Goal: Transaction & Acquisition: Purchase product/service

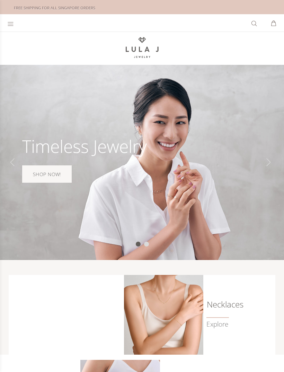
click at [4, 25] on div "What are you Looking for? 0 SHOPPING CART CLOSE No Products in the Cart . . . T…" at bounding box center [142, 22] width 284 height 17
click at [15, 22] on div at bounding box center [11, 23] width 8 height 16
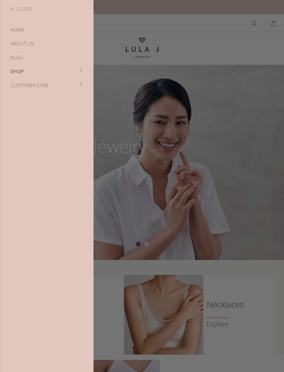
click at [25, 70] on link "Shop" at bounding box center [47, 71] width 94 height 14
click at [15, 44] on link "New Arrivals" at bounding box center [47, 44] width 94 height 14
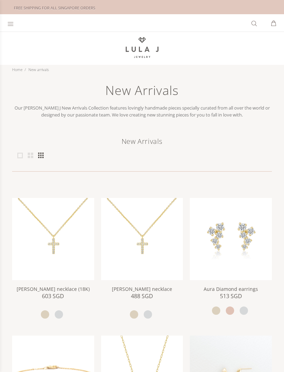
click at [13, 25] on icon at bounding box center [10, 23] width 7 height 7
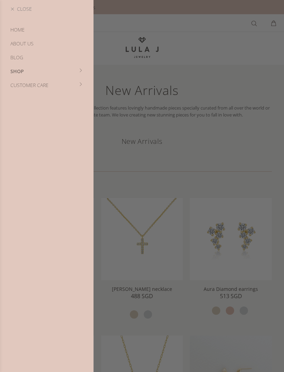
click at [14, 71] on link "Shop" at bounding box center [47, 71] width 94 height 14
click at [16, 60] on link "Bestsellers" at bounding box center [47, 58] width 94 height 14
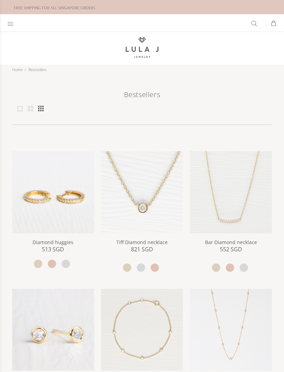
click at [8, 20] on div at bounding box center [11, 23] width 8 height 16
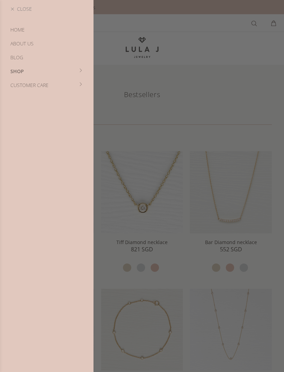
click at [18, 68] on link "Shop" at bounding box center [47, 71] width 94 height 14
click at [18, 72] on link "Necklaces" at bounding box center [47, 71] width 94 height 14
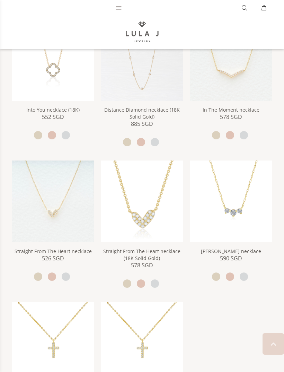
scroll to position [538, 0]
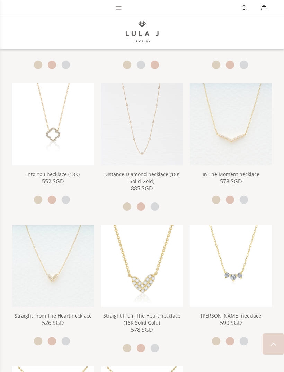
click at [254, 171] on link "In The Moment necklace" at bounding box center [231, 174] width 57 height 7
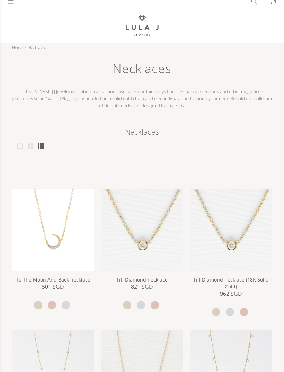
scroll to position [0, 0]
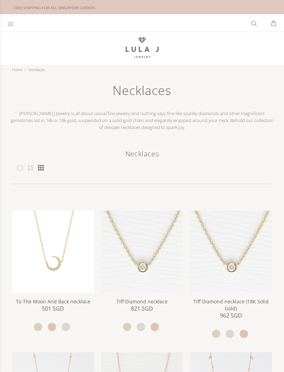
click at [8, 27] on icon at bounding box center [10, 23] width 7 height 7
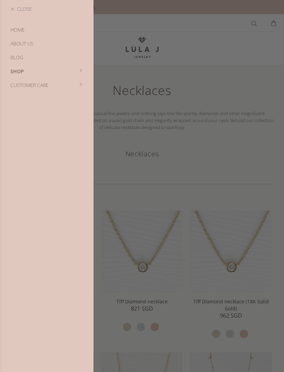
click at [14, 72] on link "Shop" at bounding box center [47, 71] width 94 height 14
click at [17, 86] on link "Bracelets" at bounding box center [47, 85] width 94 height 14
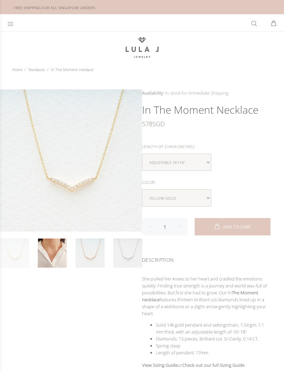
click at [50, 254] on link at bounding box center [52, 253] width 29 height 29
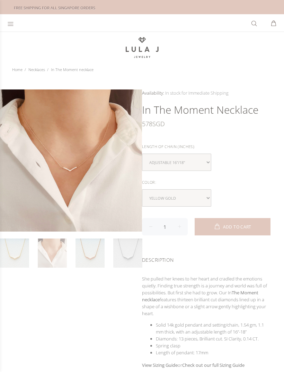
click at [49, 250] on link at bounding box center [52, 253] width 29 height 29
click at [93, 245] on link at bounding box center [90, 253] width 29 height 29
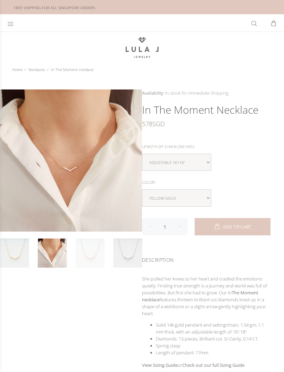
click at [91, 253] on link at bounding box center [90, 253] width 29 height 29
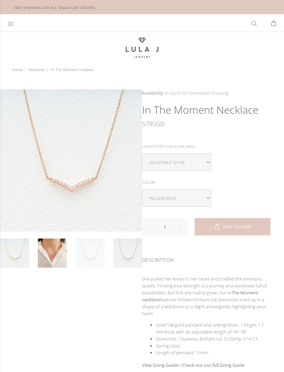
click at [94, 245] on link at bounding box center [90, 253] width 29 height 29
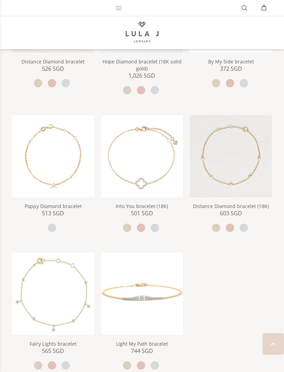
scroll to position [387, 0]
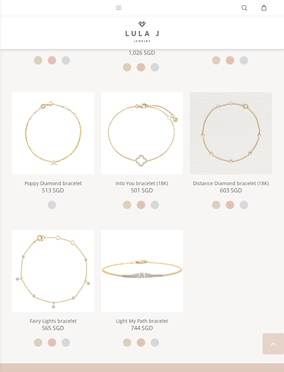
click at [121, 184] on link "Into You bracelet (18K)" at bounding box center [142, 183] width 52 height 7
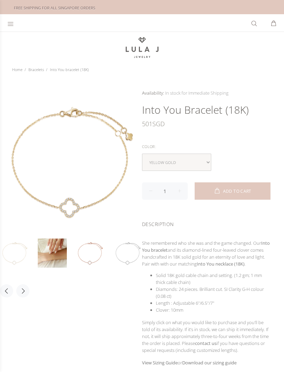
click at [89, 255] on link at bounding box center [90, 253] width 29 height 29
click at [50, 247] on link at bounding box center [52, 253] width 29 height 29
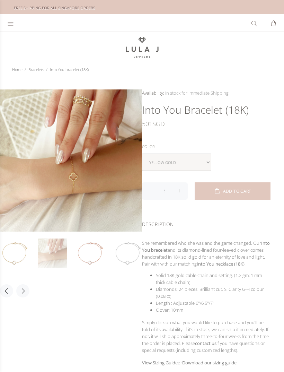
click at [51, 248] on link at bounding box center [52, 253] width 29 height 29
click at [17, 247] on link at bounding box center [14, 253] width 29 height 29
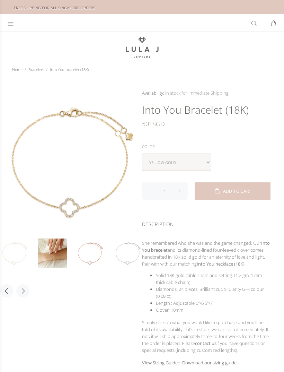
click at [58, 252] on link at bounding box center [52, 253] width 29 height 29
